Goal: Task Accomplishment & Management: Complete application form

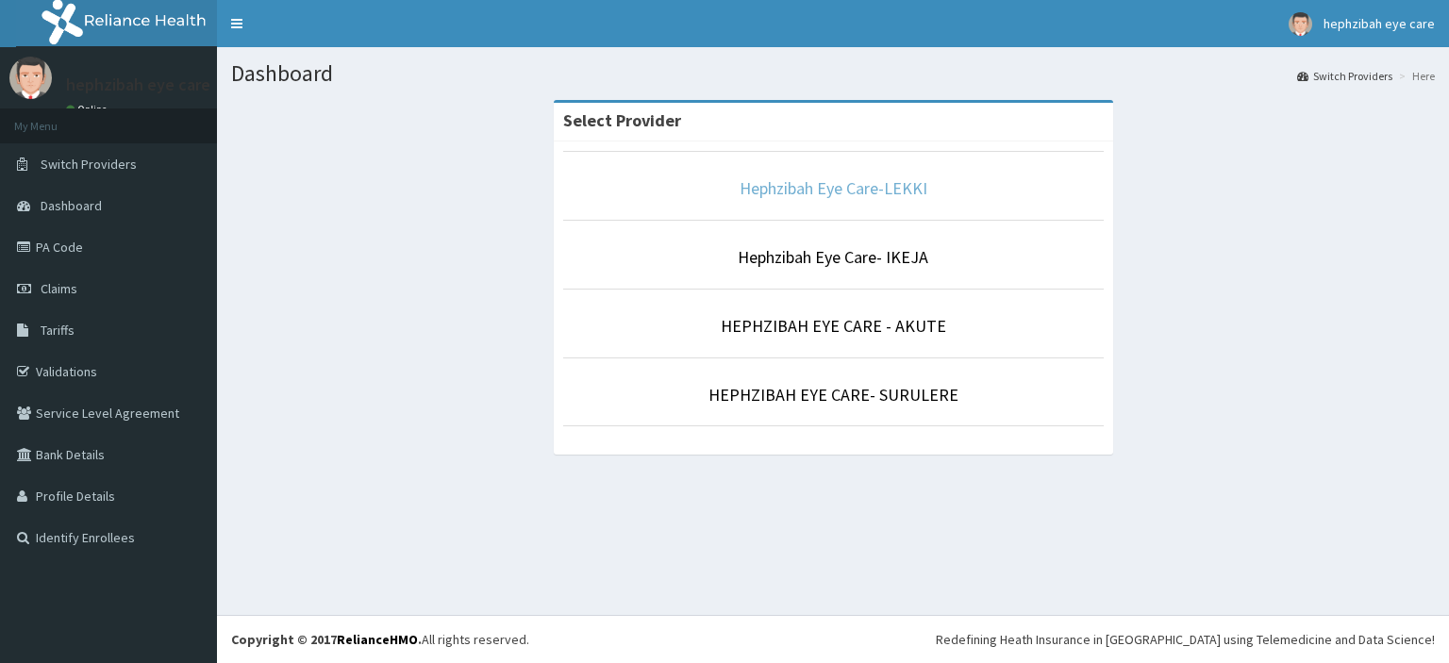
click at [857, 189] on link "Hephzibah Eye Care-LEKKI" at bounding box center [834, 188] width 188 height 22
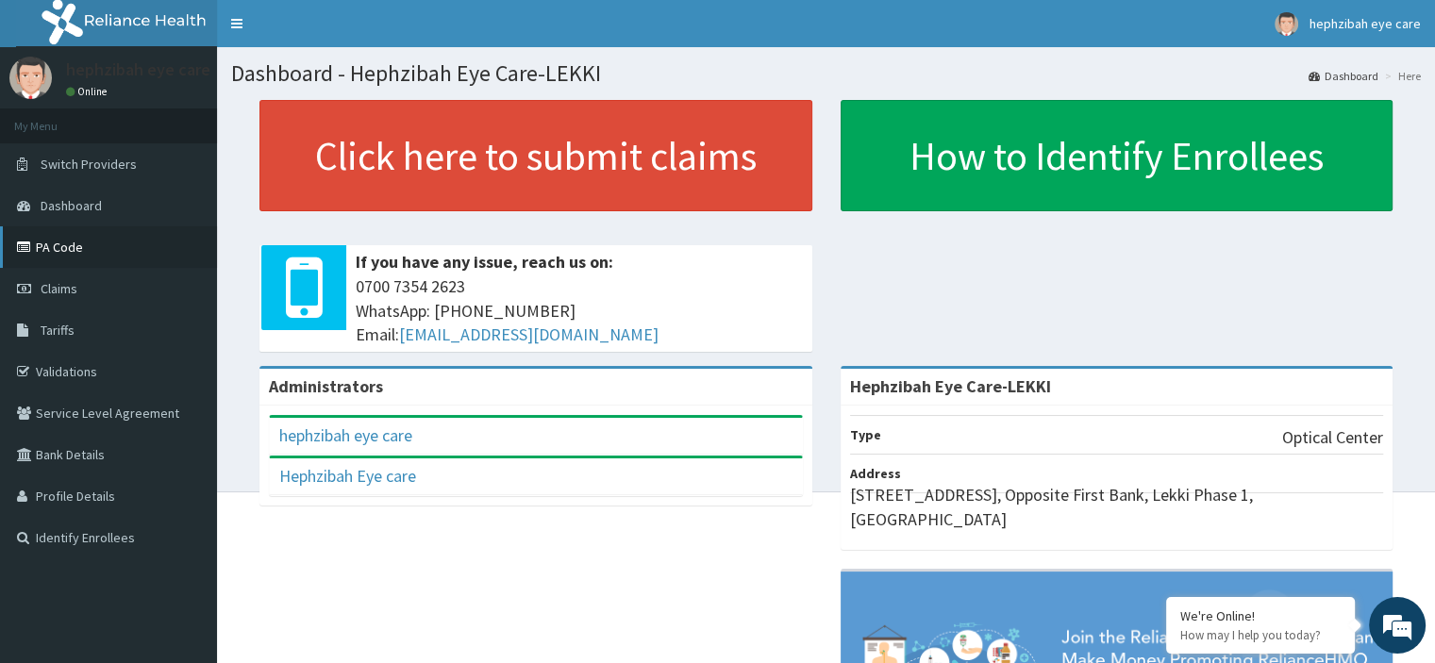
click at [166, 238] on link "PA Code" at bounding box center [108, 247] width 217 height 42
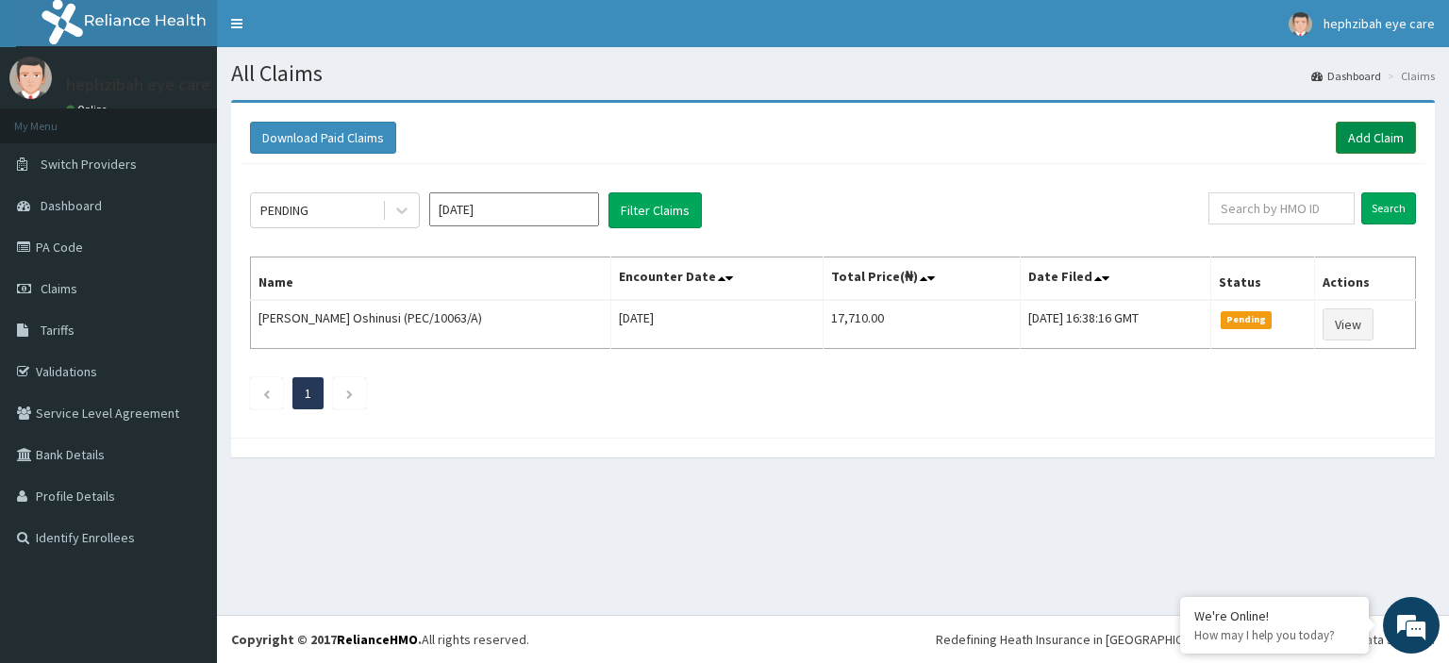
click at [1355, 141] on link "Add Claim" at bounding box center [1376, 138] width 80 height 32
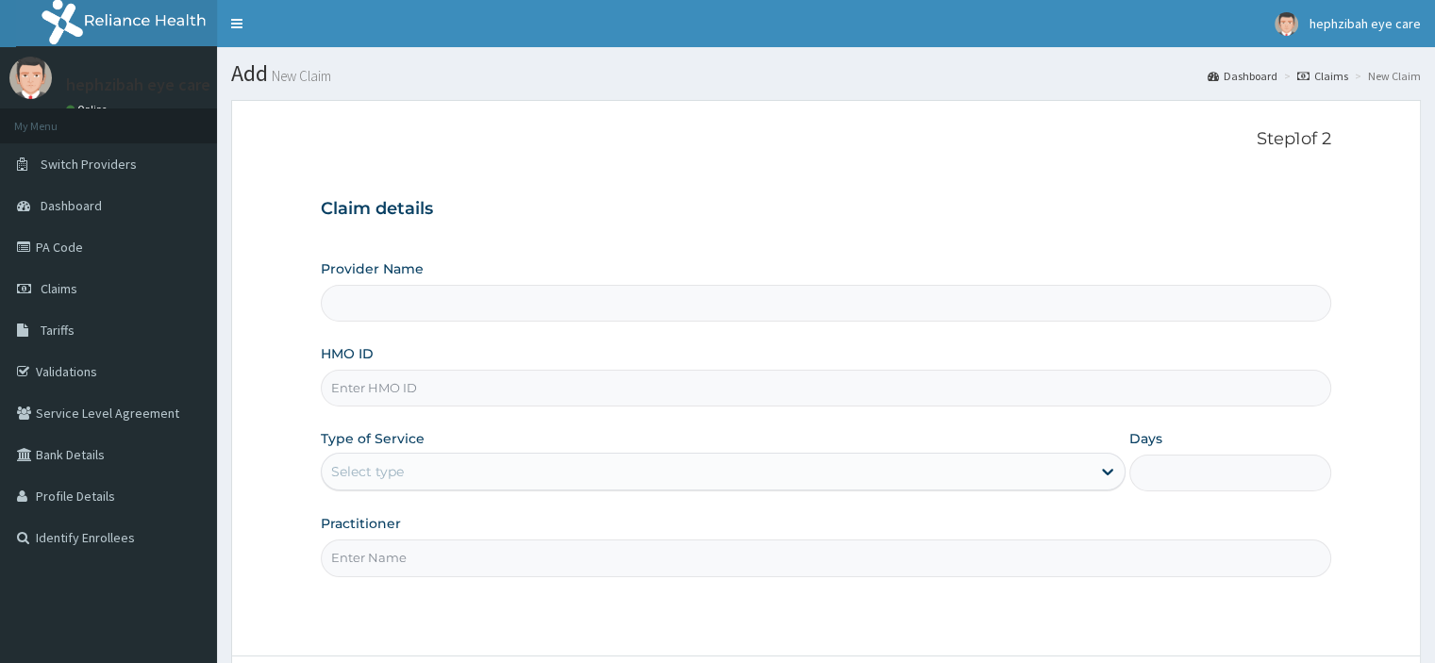
type input "Hephzibah Eye Care-LEKKI"
click at [372, 390] on input "HMO ID" at bounding box center [825, 388] width 1009 height 37
paste input "ECG/10004/A"
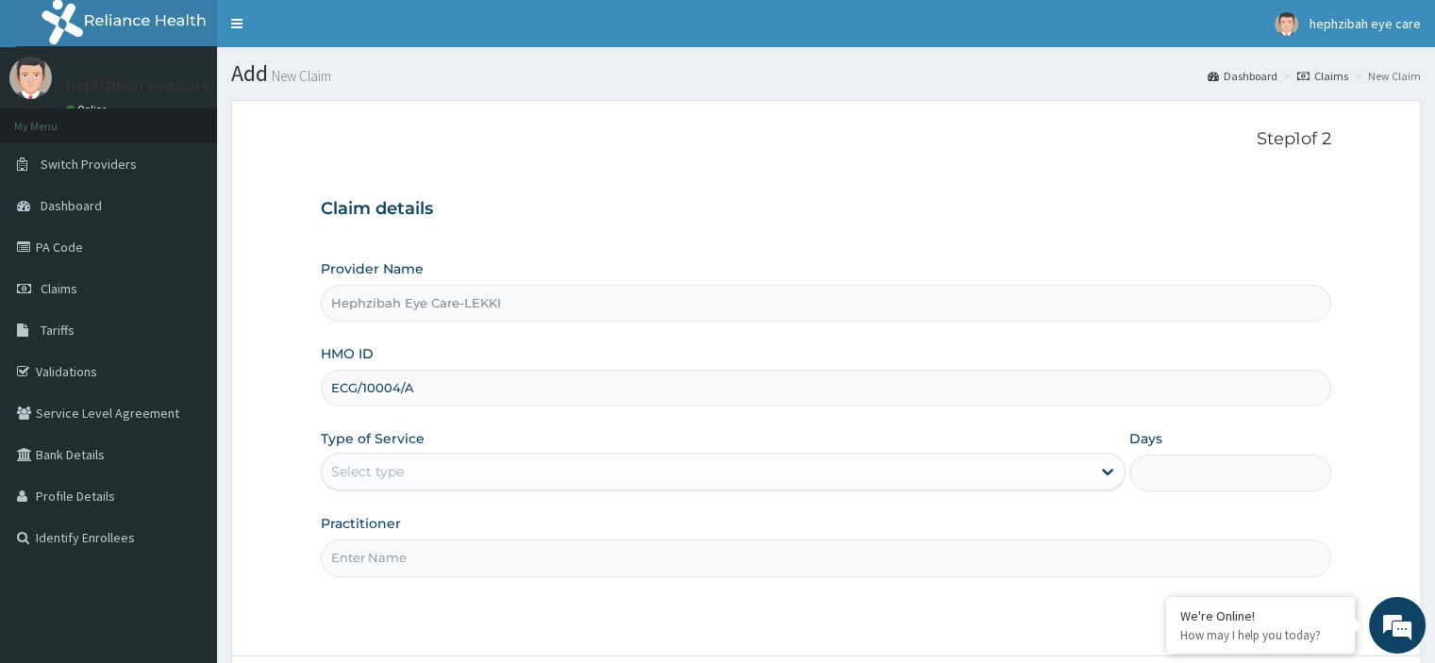
type input "ECG/10004/A"
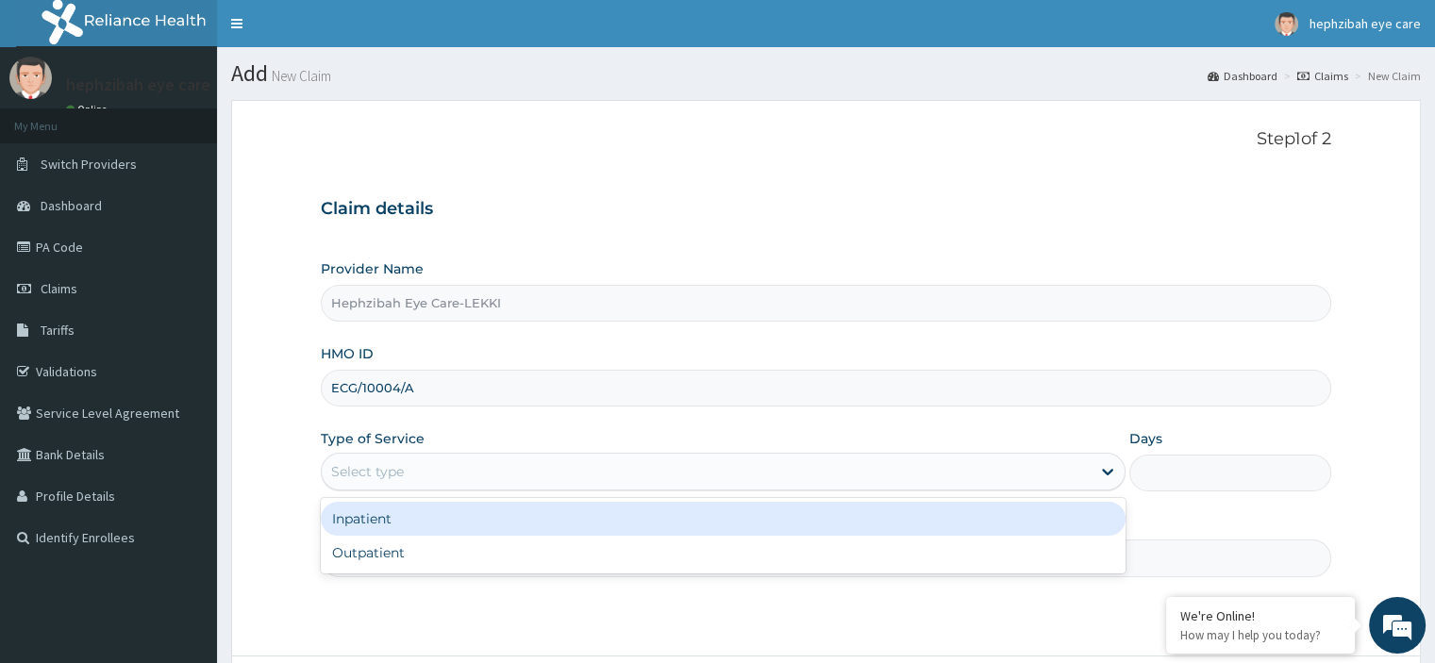
click at [410, 486] on div "Select type" at bounding box center [706, 472] width 769 height 30
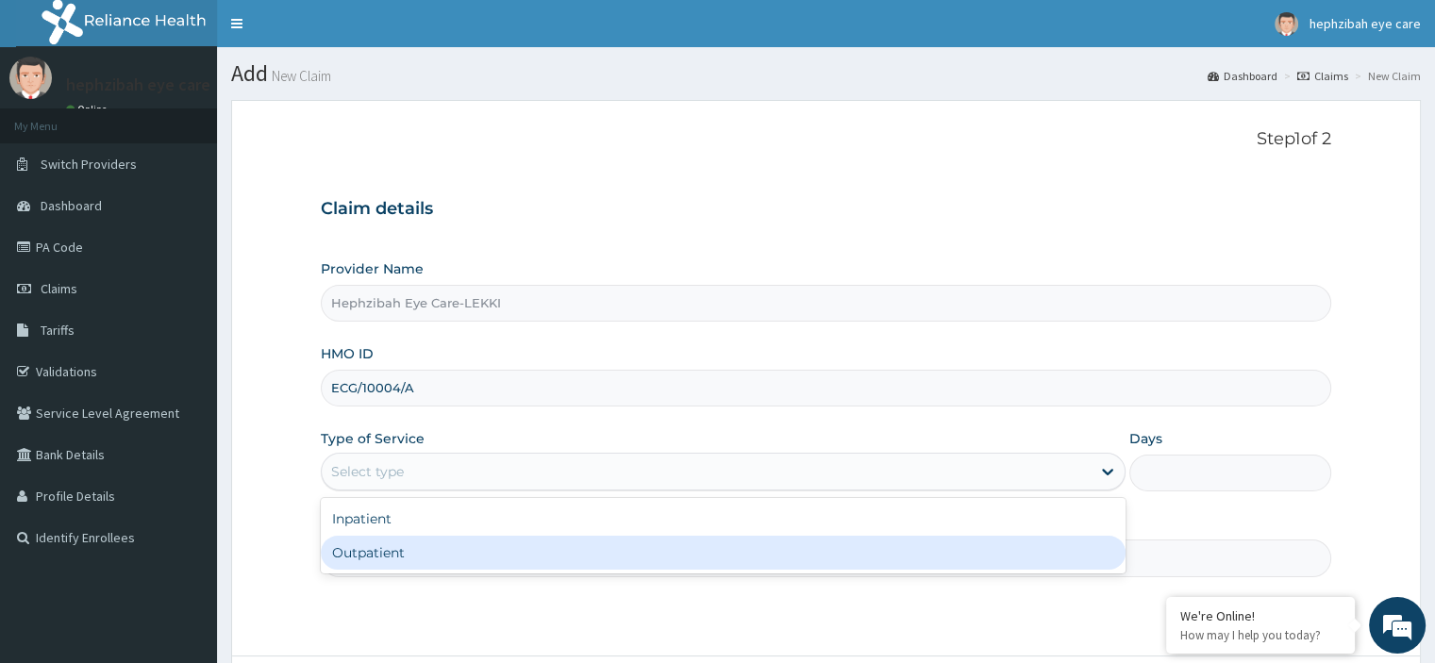
click at [403, 553] on div "Outpatient" at bounding box center [723, 553] width 805 height 34
type input "1"
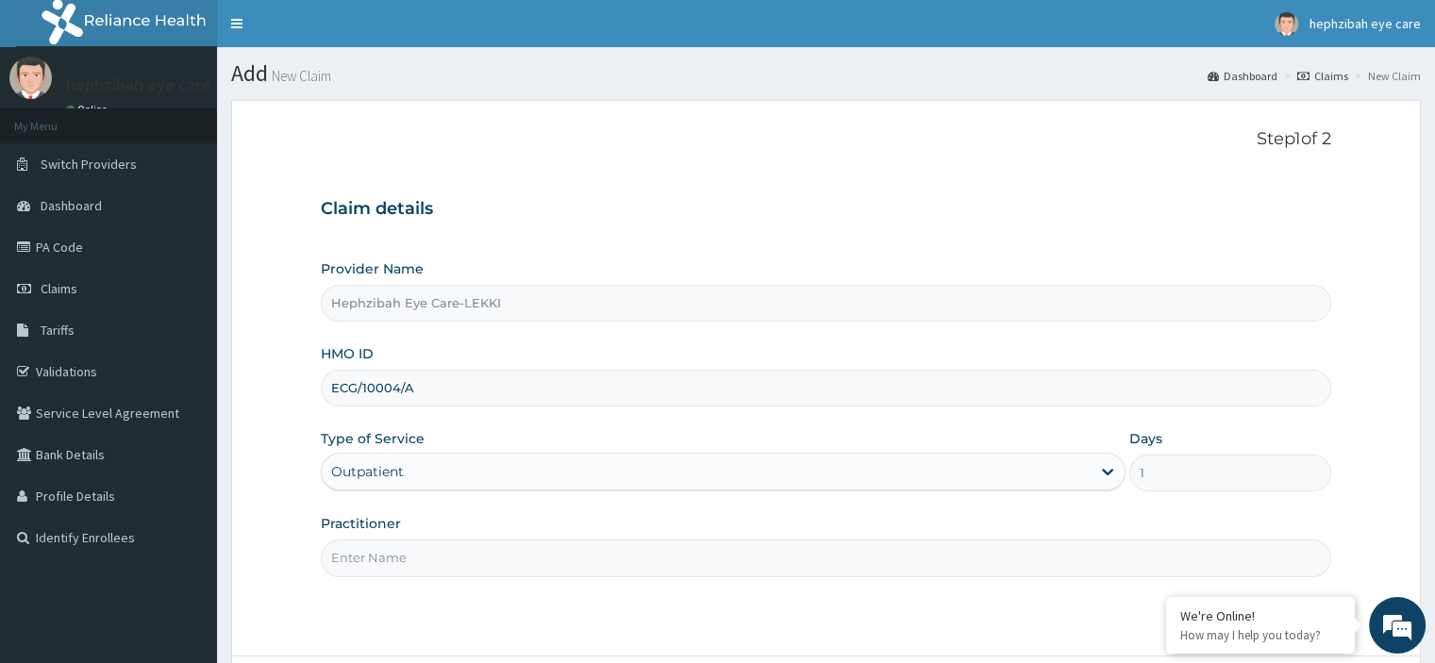
click at [425, 554] on input "Practitioner" at bounding box center [825, 558] width 1009 height 37
type input "d"
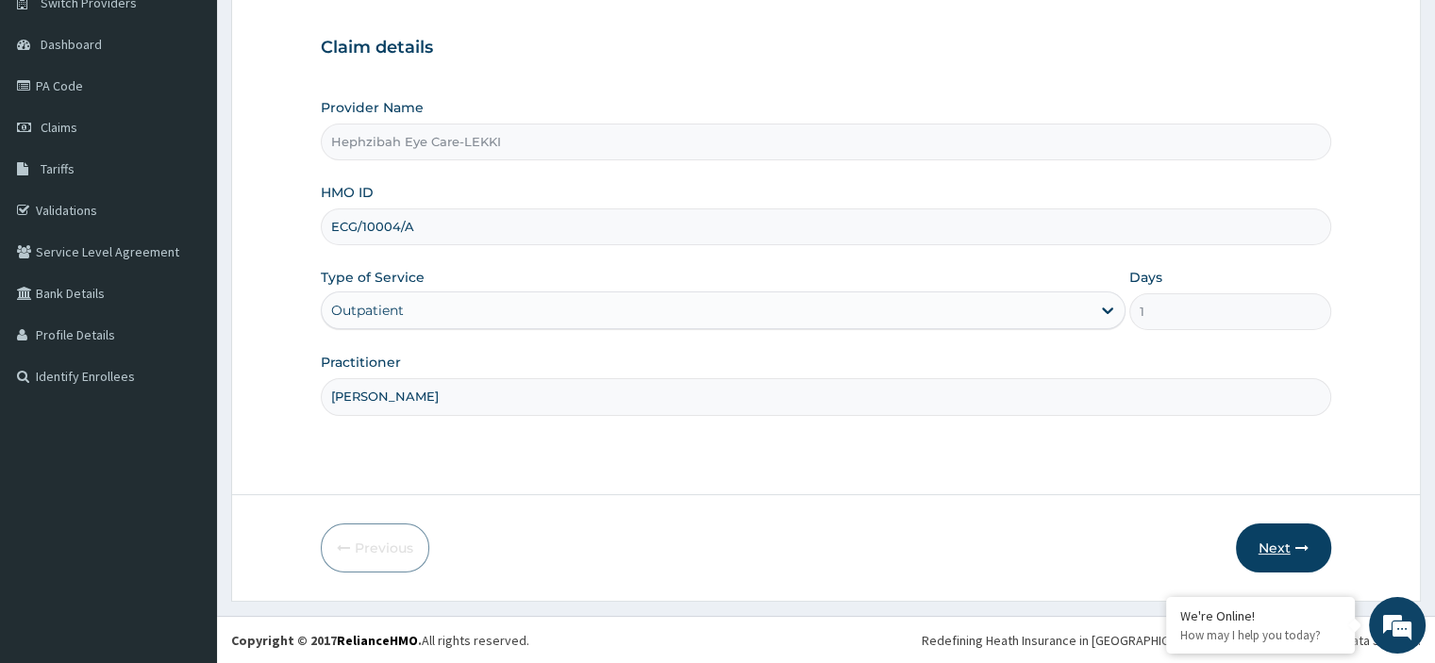
type input "[PERSON_NAME]"
click at [1276, 538] on button "Next" at bounding box center [1283, 548] width 95 height 49
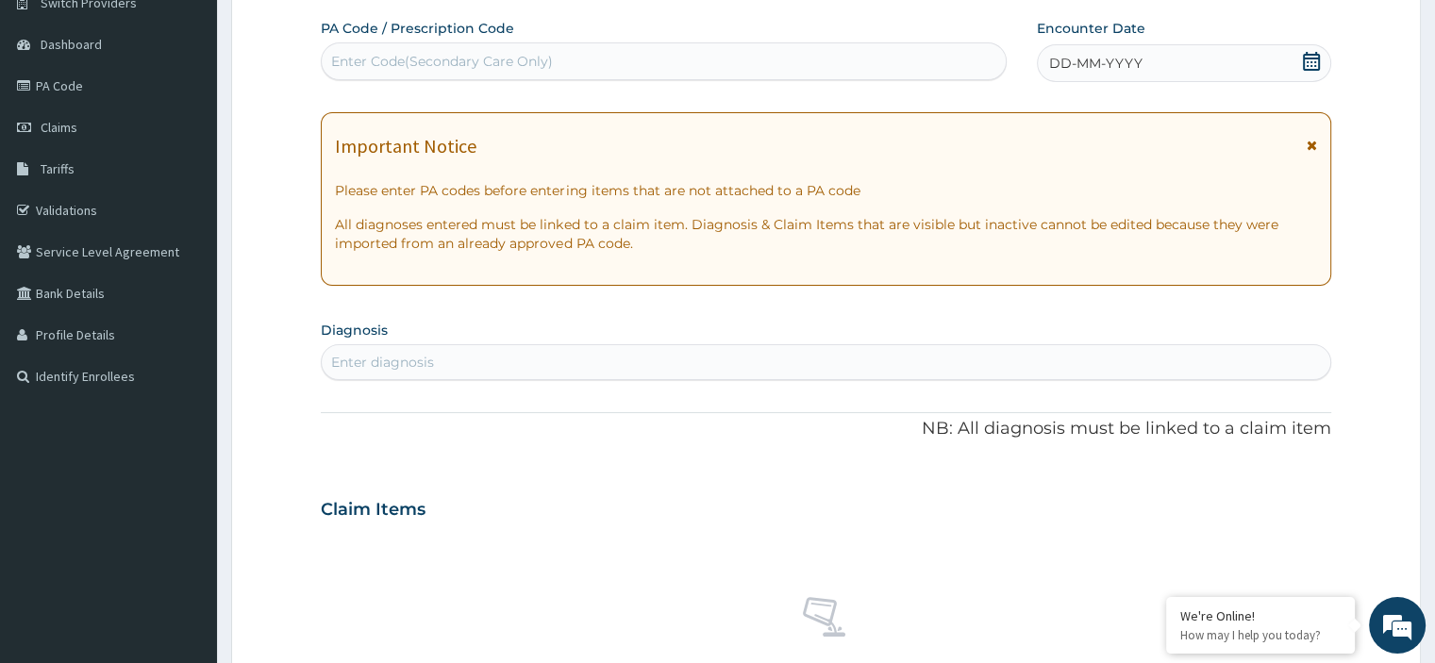
click at [523, 72] on div "Enter Code(Secondary Care Only)" at bounding box center [664, 61] width 684 height 30
paste input "PA/B325DF"
type input "PA/B325DF"
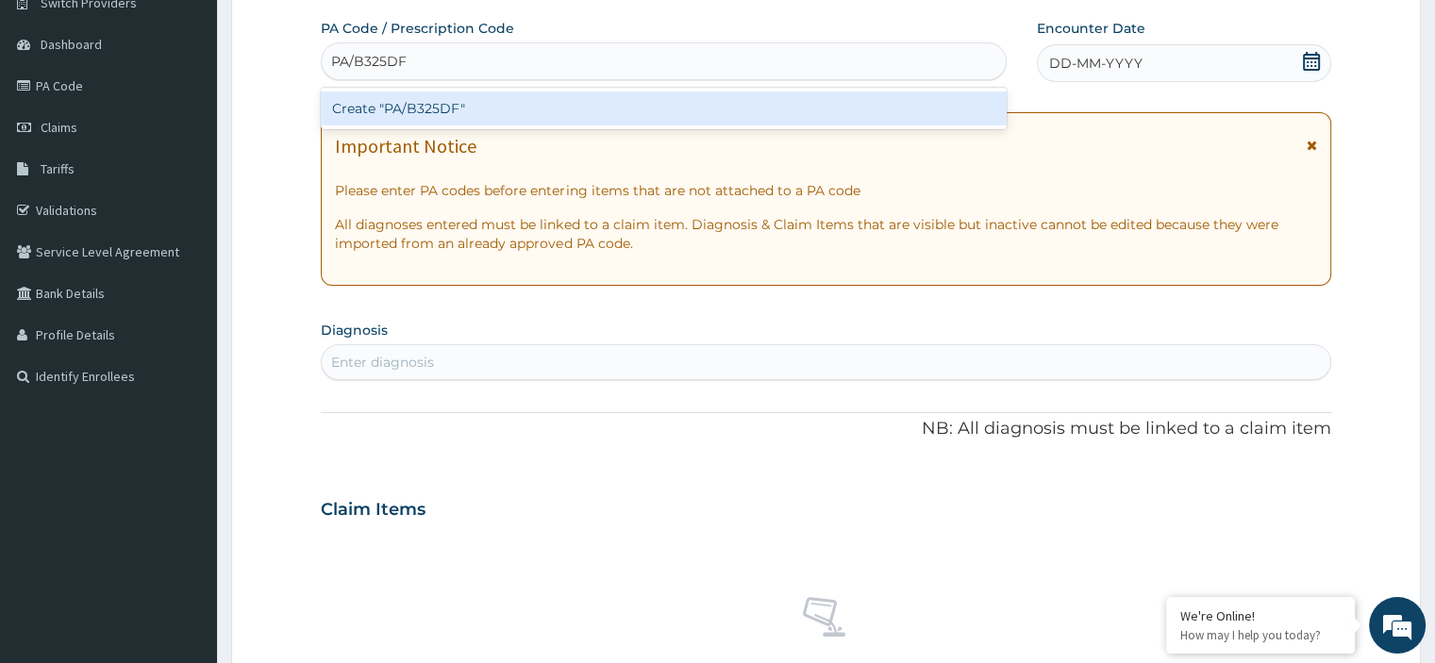
click at [536, 100] on div "Create "PA/B325DF"" at bounding box center [664, 109] width 686 height 34
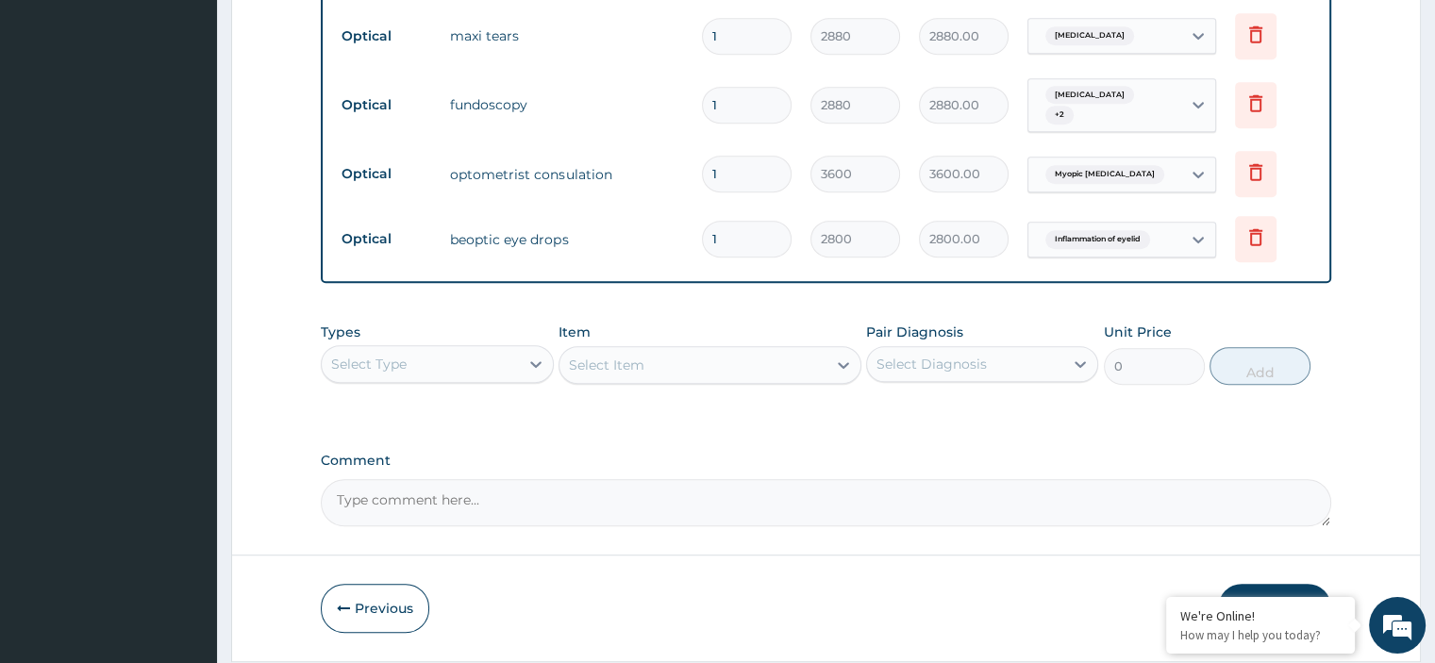
scroll to position [993, 0]
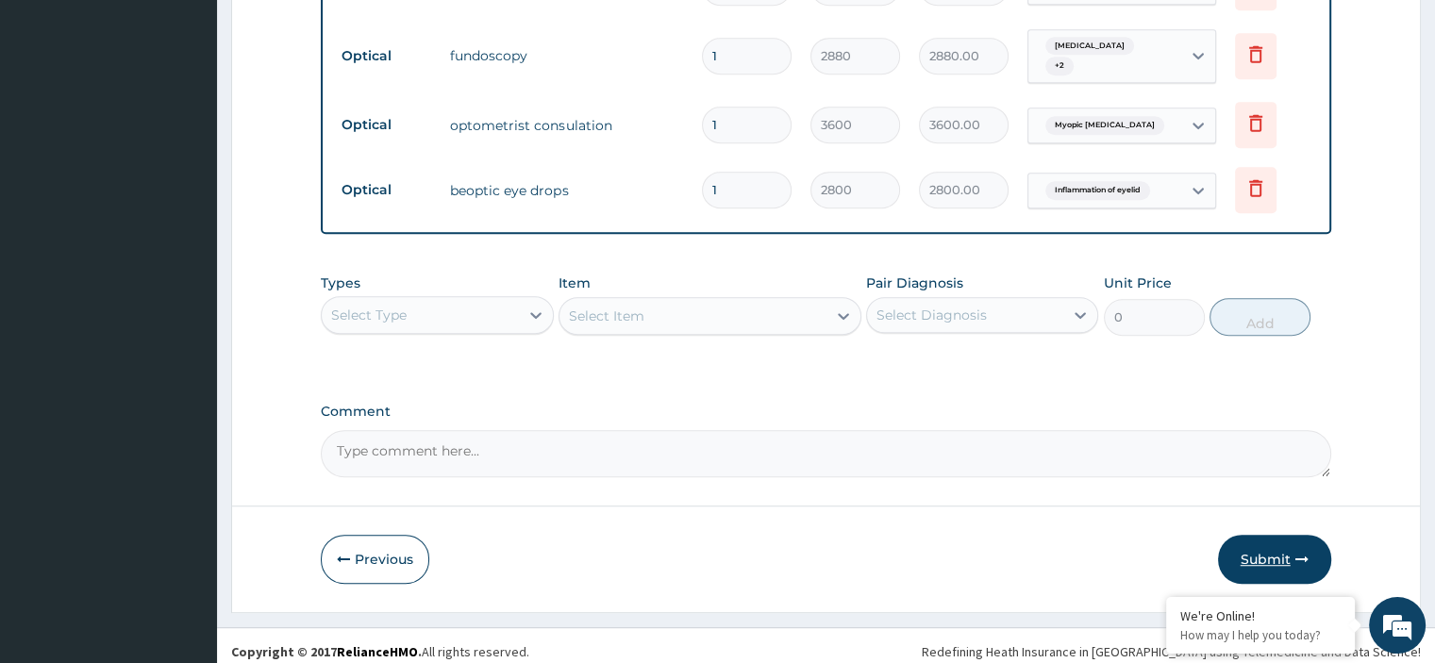
click at [1258, 552] on button "Submit" at bounding box center [1274, 559] width 113 height 49
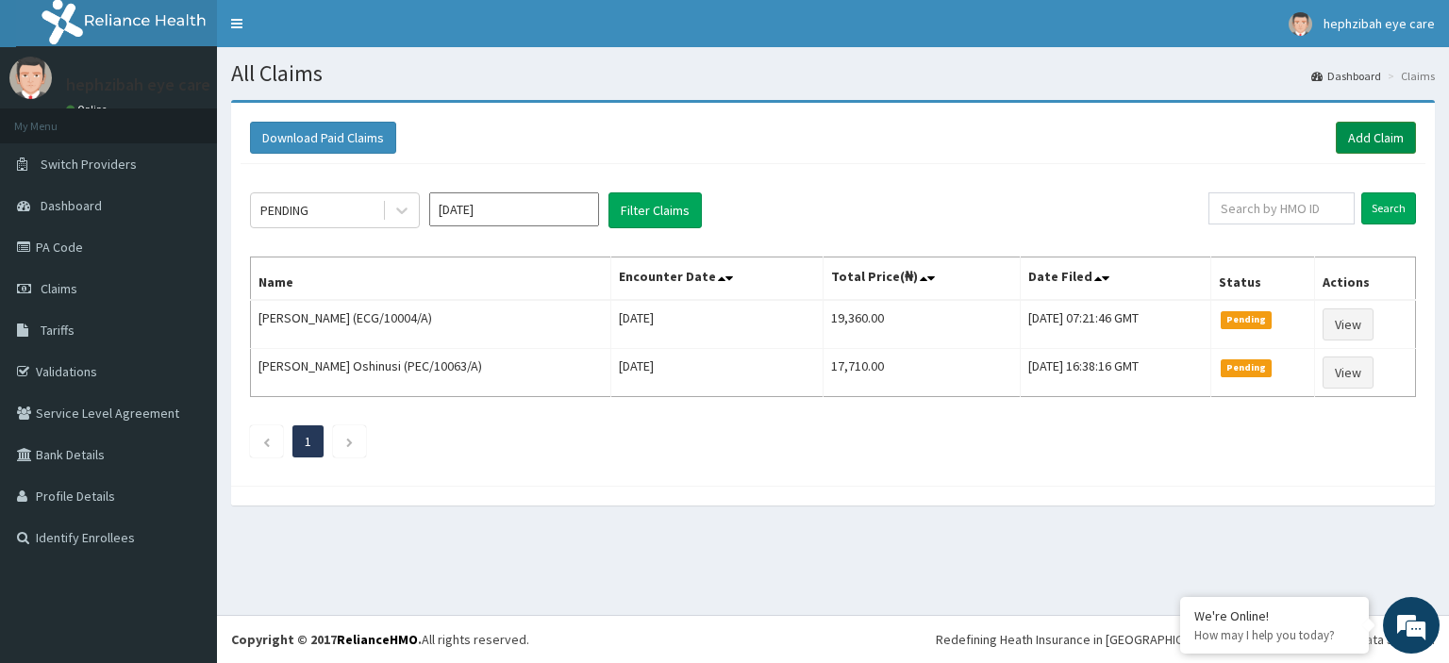
click at [1358, 140] on link "Add Claim" at bounding box center [1376, 138] width 80 height 32
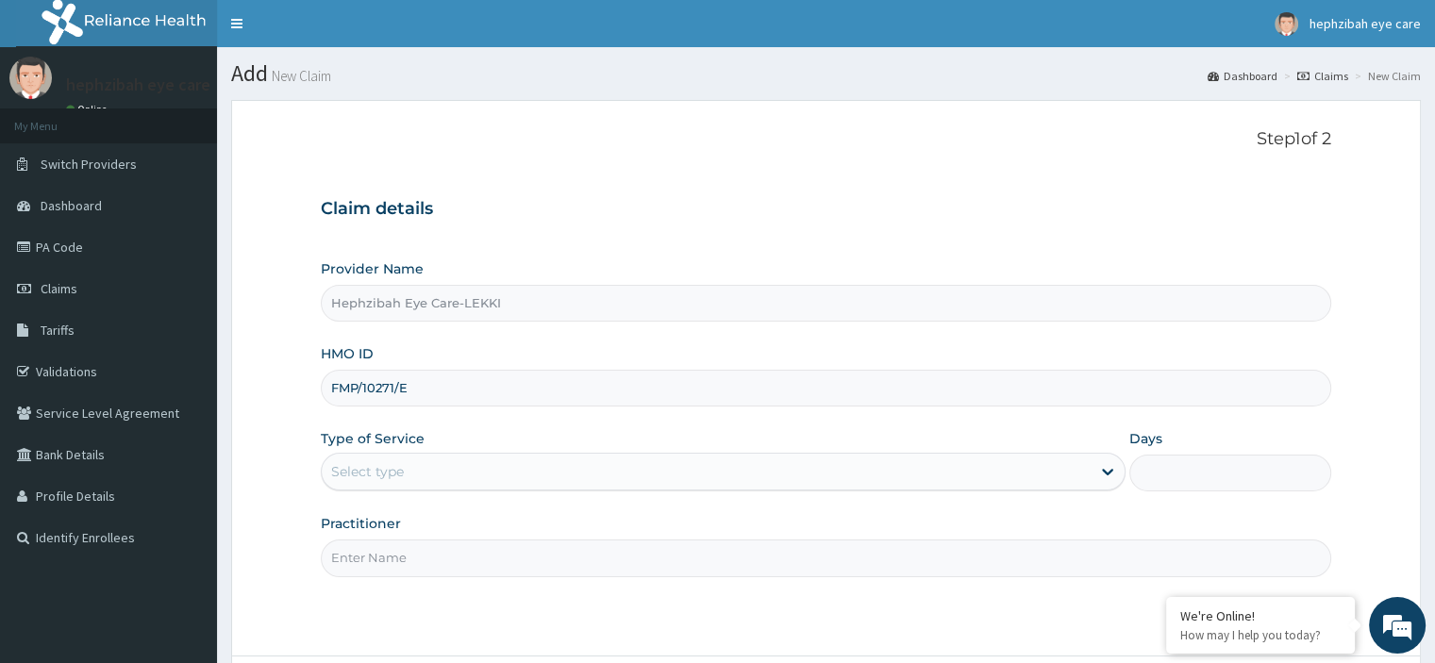
type input "FMP/10271/E"
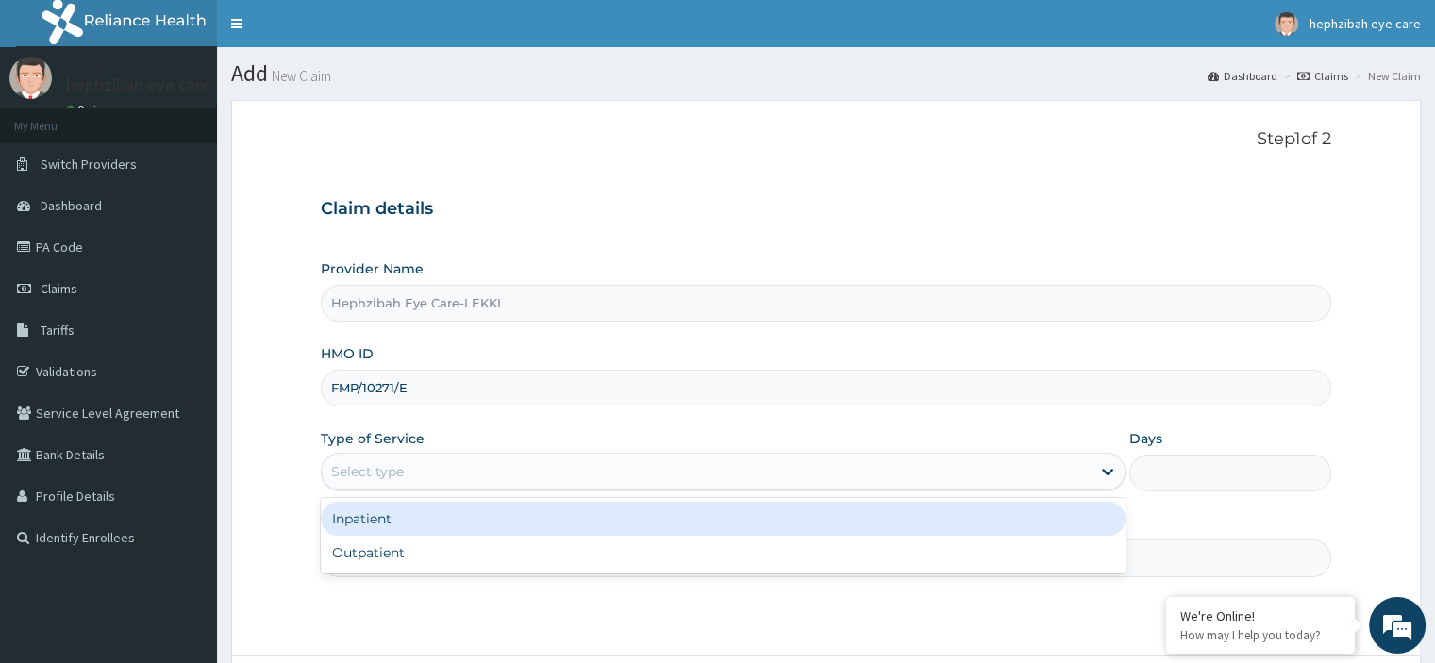
click at [423, 473] on div "Select type" at bounding box center [706, 472] width 769 height 30
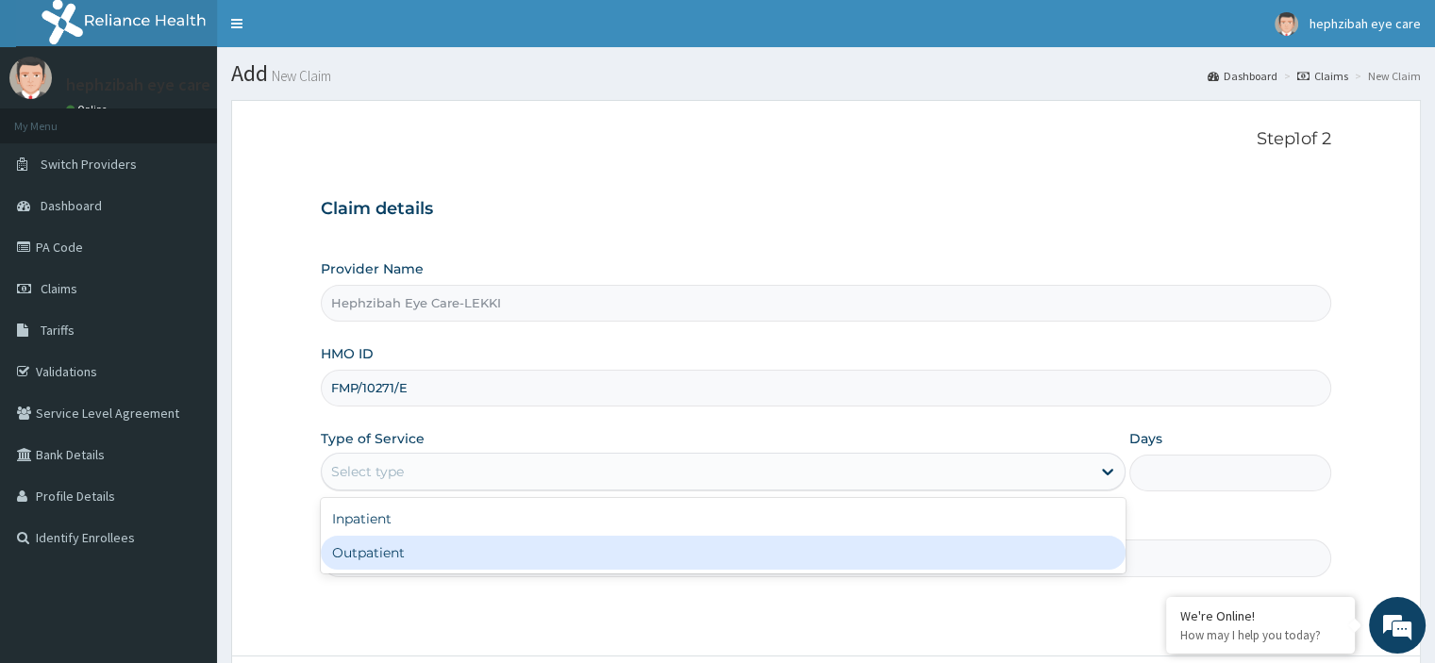
click at [421, 558] on div "Outpatient" at bounding box center [723, 553] width 805 height 34
type input "1"
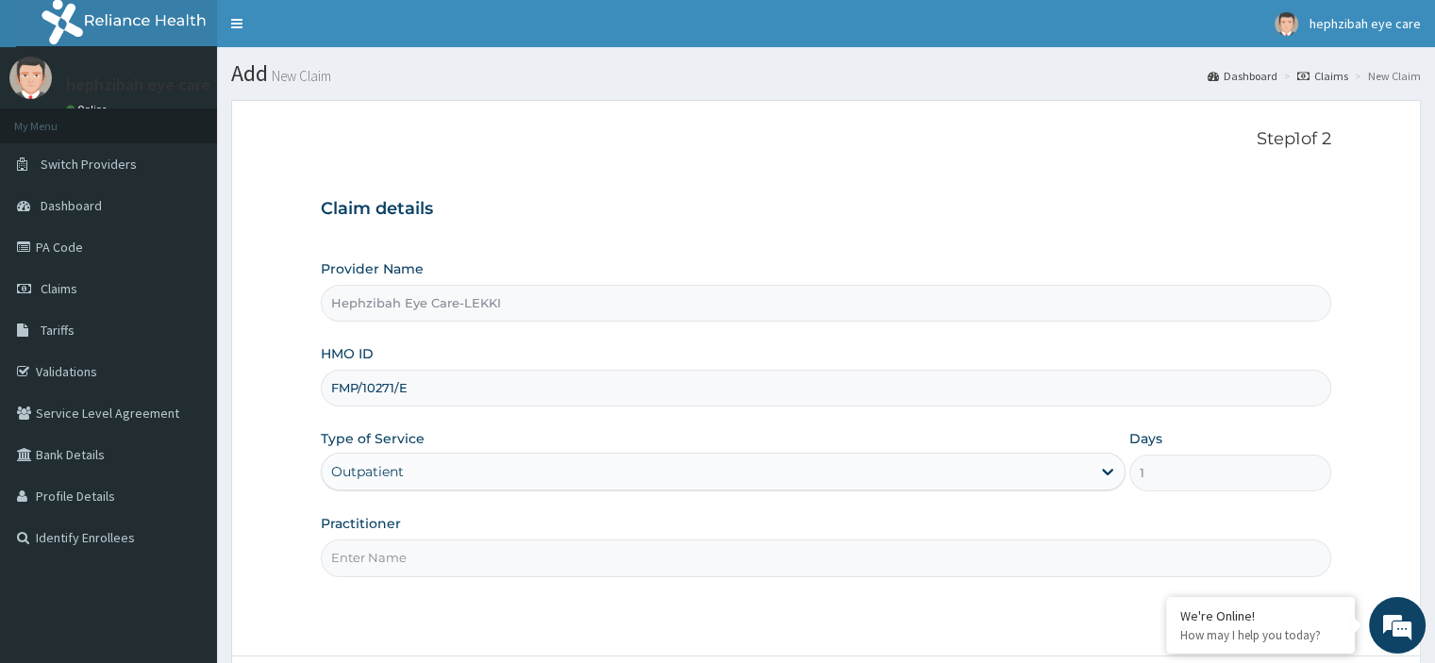
click at [421, 558] on input "Practitioner" at bounding box center [825, 558] width 1009 height 37
type input "DR RUTH"
drag, startPoint x: 1026, startPoint y: 379, endPoint x: 1038, endPoint y: 576, distance: 197.5
click at [1038, 576] on div "Step 1 of 2 Claim details Provider Name Hephzibah Eye Care-LEKKI HMO ID FMP/102…" at bounding box center [825, 377] width 1009 height 497
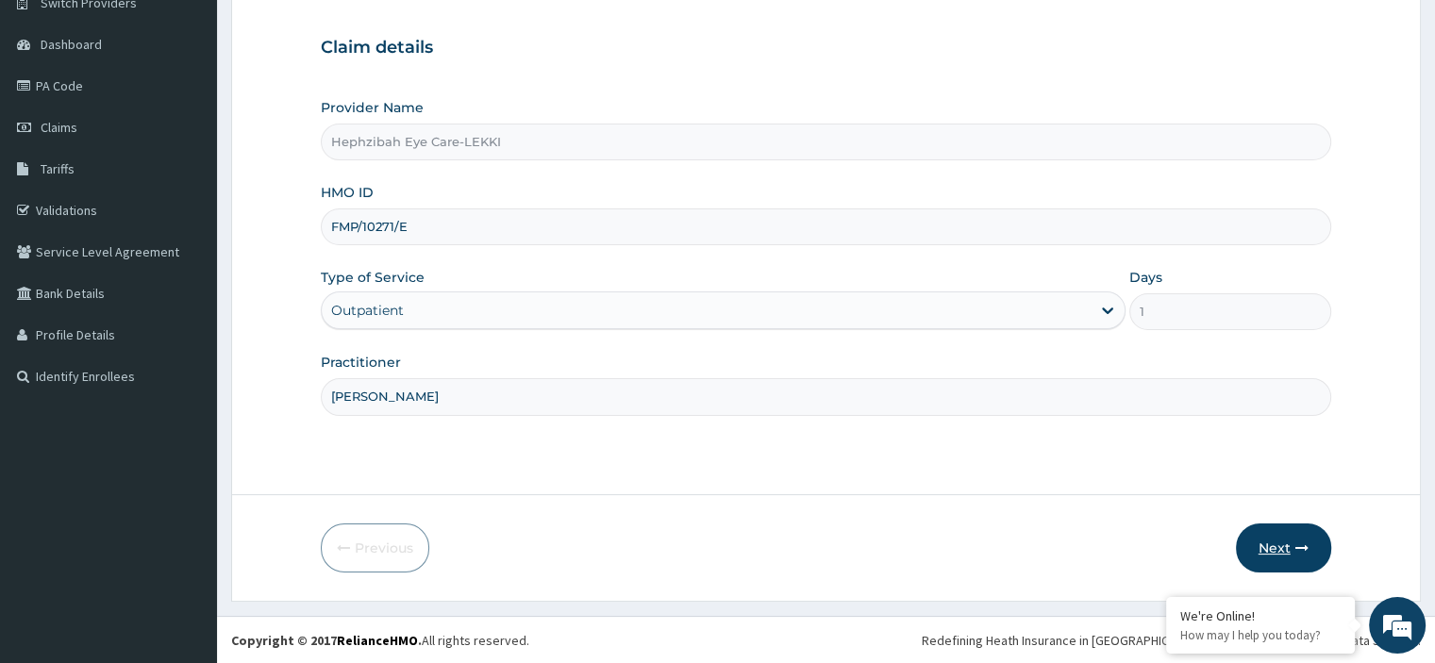
click at [1278, 542] on button "Next" at bounding box center [1283, 548] width 95 height 49
